Goal: Task Accomplishment & Management: Complete application form

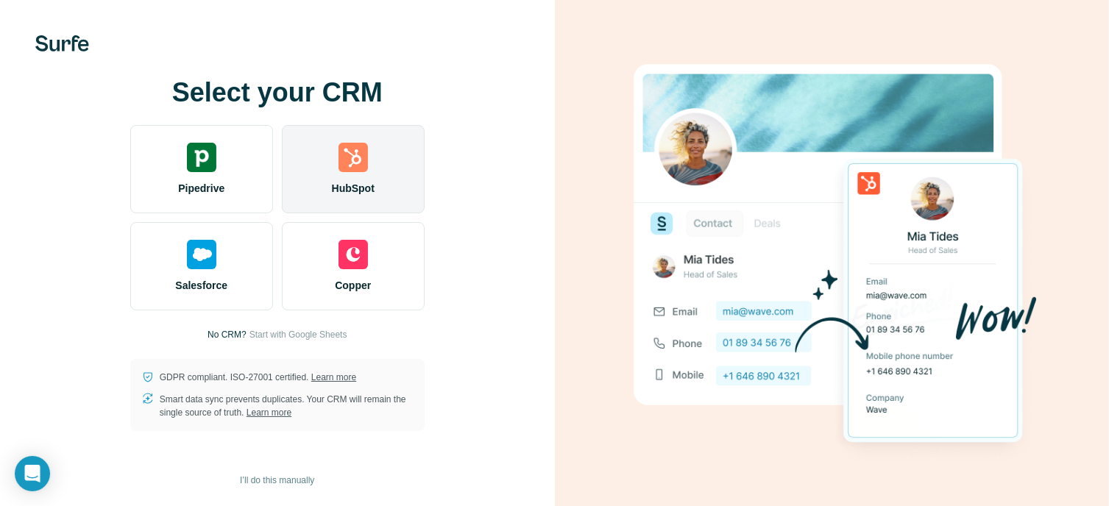
click at [353, 166] on img at bounding box center [353, 157] width 29 height 29
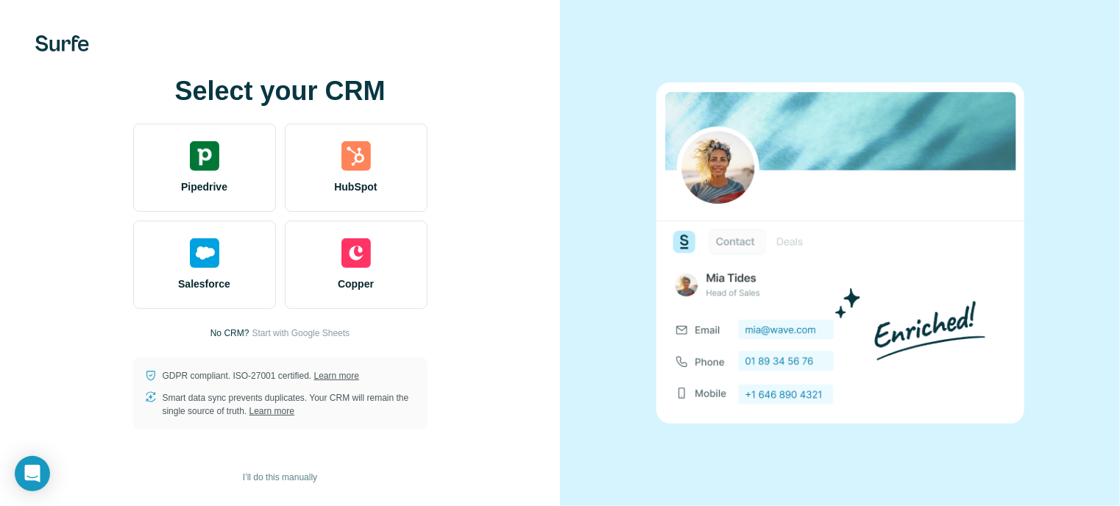
click at [66, 255] on div "Select your CRM Pipedrive HubSpot Salesforce Copper No CRM? Start with Google S…" at bounding box center [279, 253] width 501 height 353
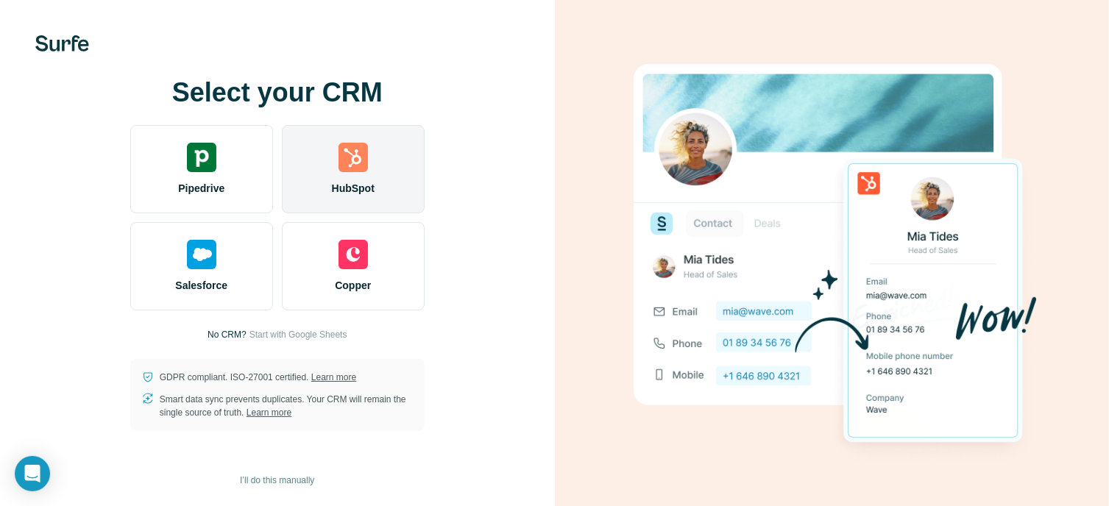
click at [341, 165] on img at bounding box center [353, 157] width 29 height 29
